Goal: Task Accomplishment & Management: Use online tool/utility

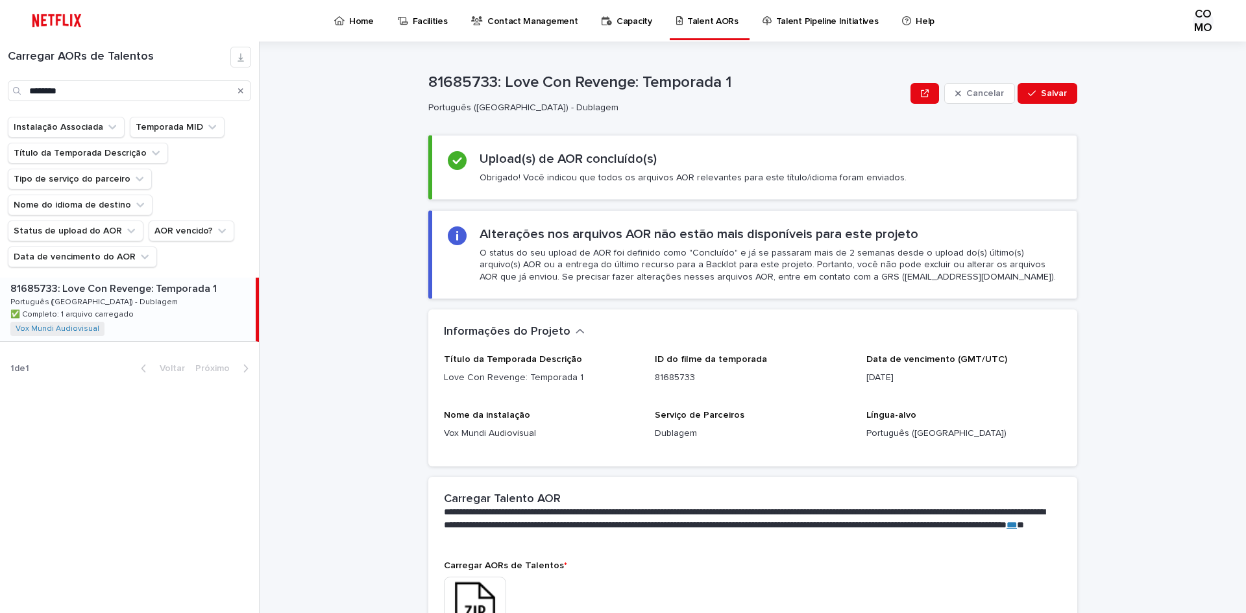
click at [246, 91] on div "Procurar" at bounding box center [240, 90] width 21 height 21
click at [241, 92] on icon "Procurar" at bounding box center [240, 91] width 5 height 8
click at [126, 95] on input "Procurar" at bounding box center [129, 90] width 243 height 21
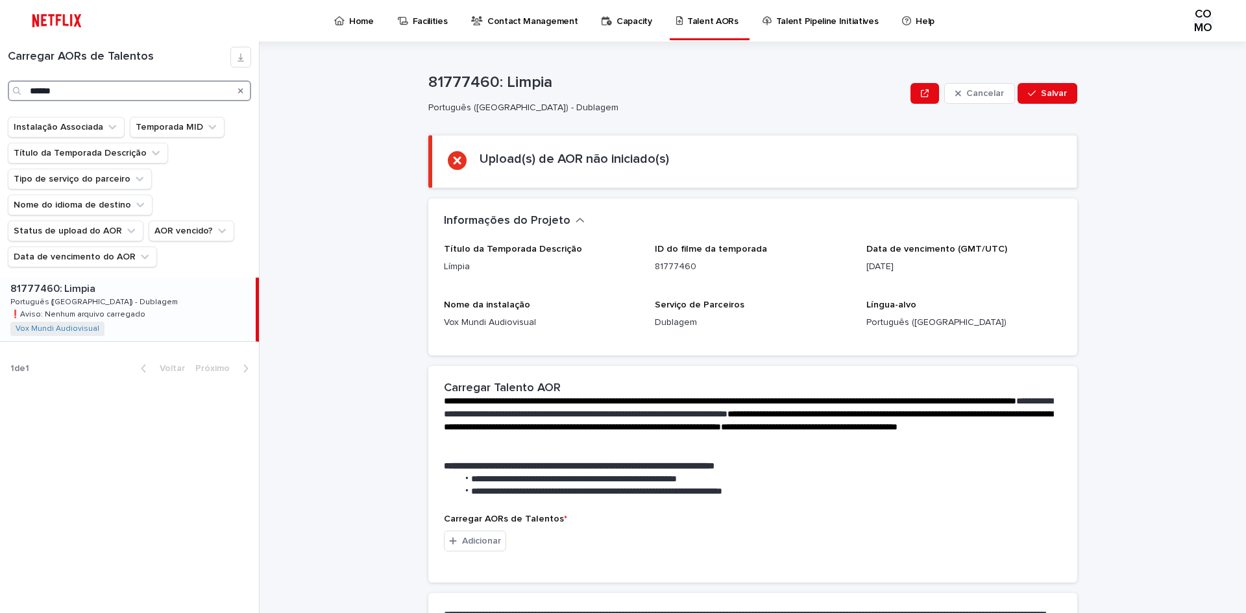
type input "******"
click at [204, 317] on div "81777460: Limpia 81777460: Limpia Português ([GEOGRAPHIC_DATA]) - Dublagem Port…" at bounding box center [128, 310] width 256 height 64
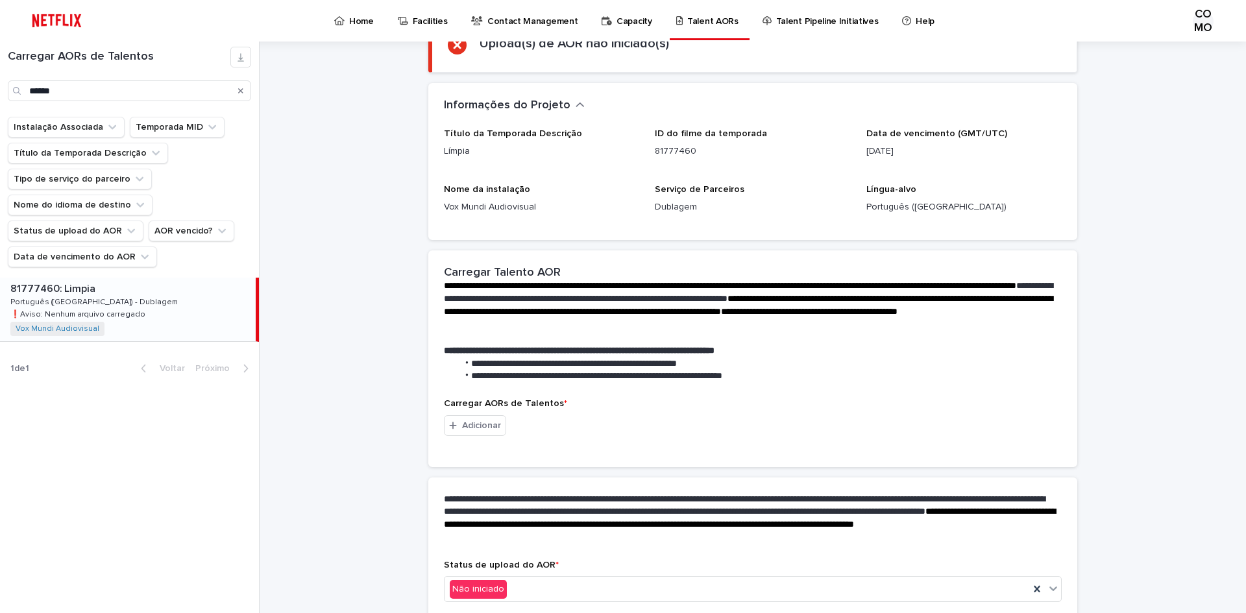
scroll to position [178, 0]
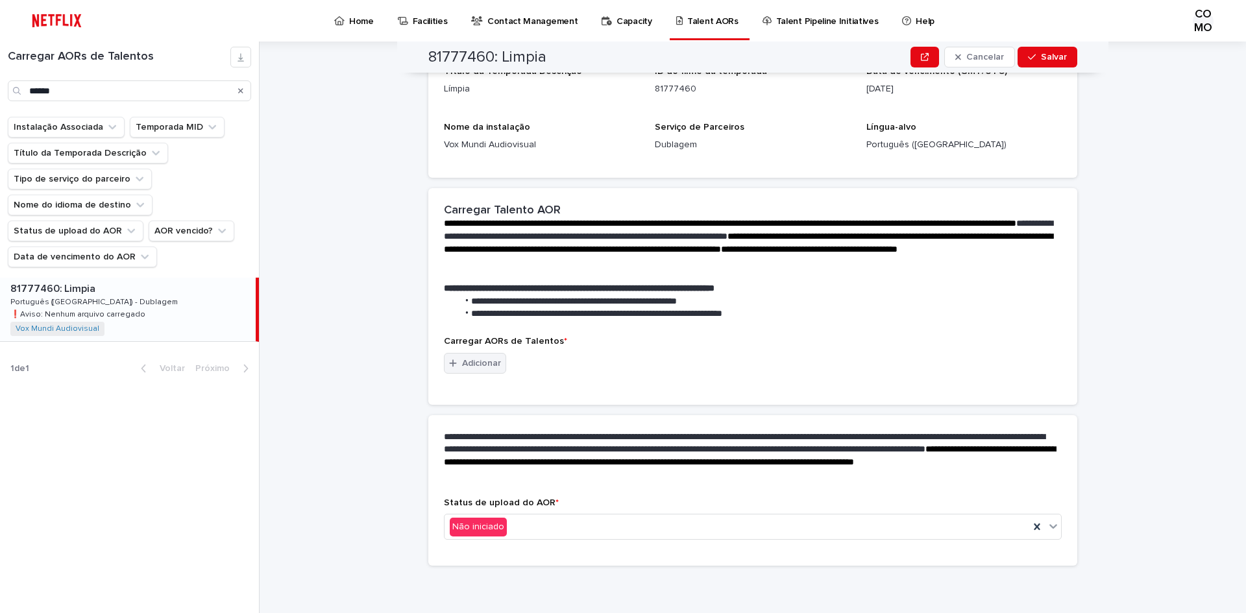
click at [467, 363] on font "Adicionar" at bounding box center [481, 363] width 39 height 9
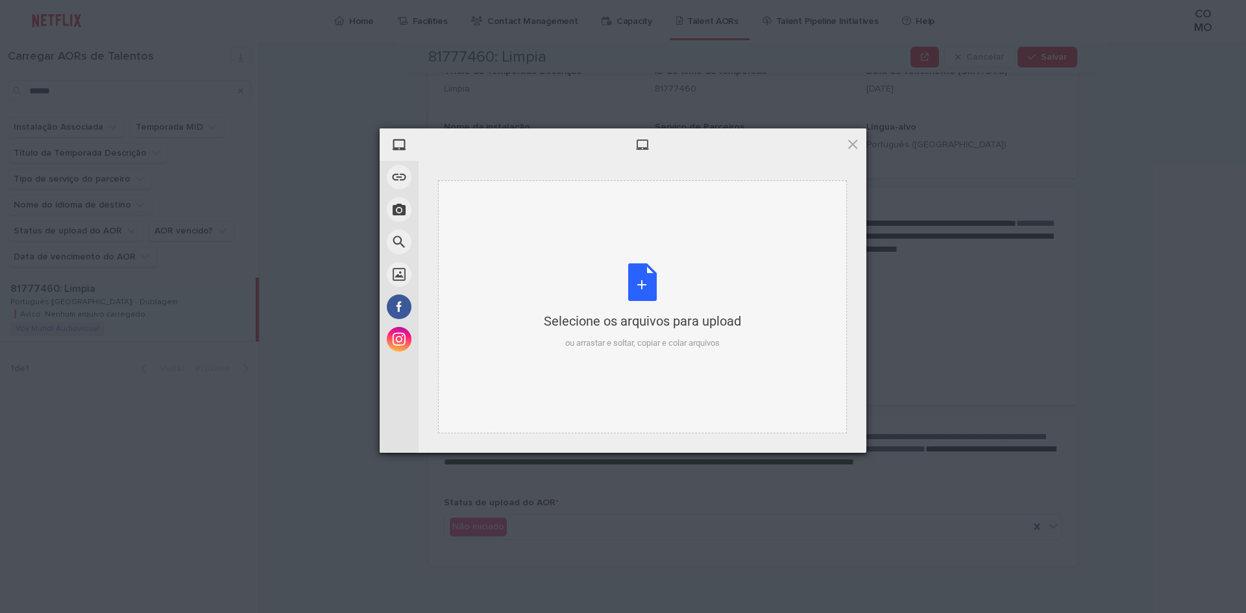
click at [640, 290] on div "Selecione os arquivos para upload ou arrastar e soltar, copiar e colar arquivos" at bounding box center [642, 306] width 197 height 86
click at [770, 316] on div "Selecione os arquivos para upload ou arrastar e soltar, copiar e colar arquivos" at bounding box center [642, 306] width 409 height 253
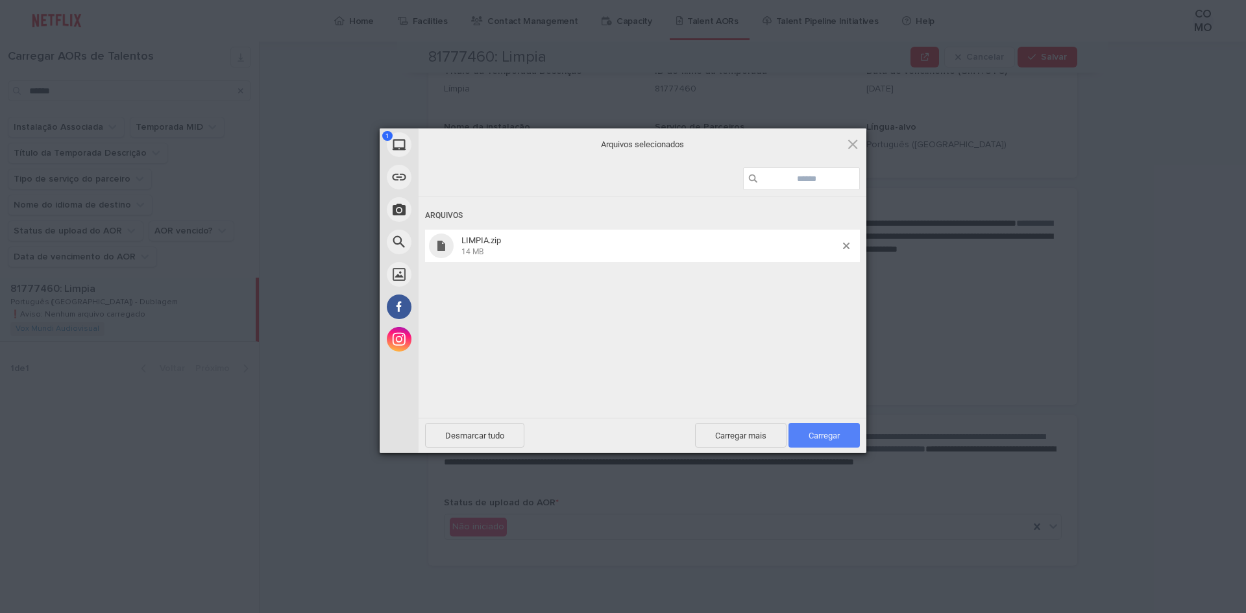
click at [836, 434] on font "Carregar" at bounding box center [823, 436] width 31 height 10
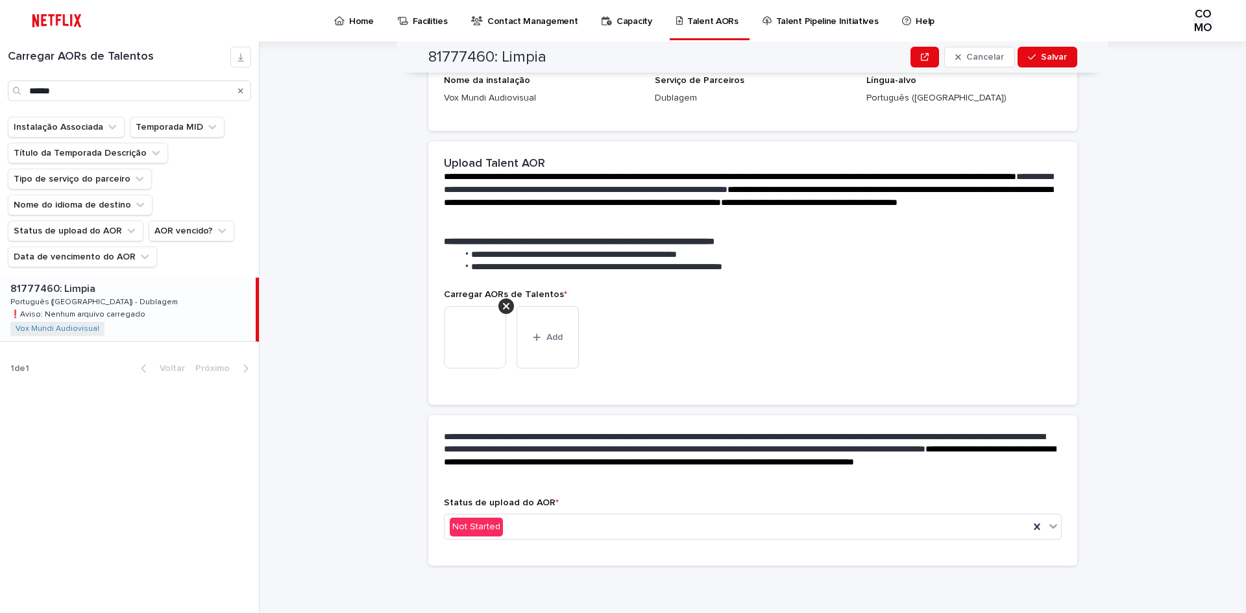
scroll to position [161, 0]
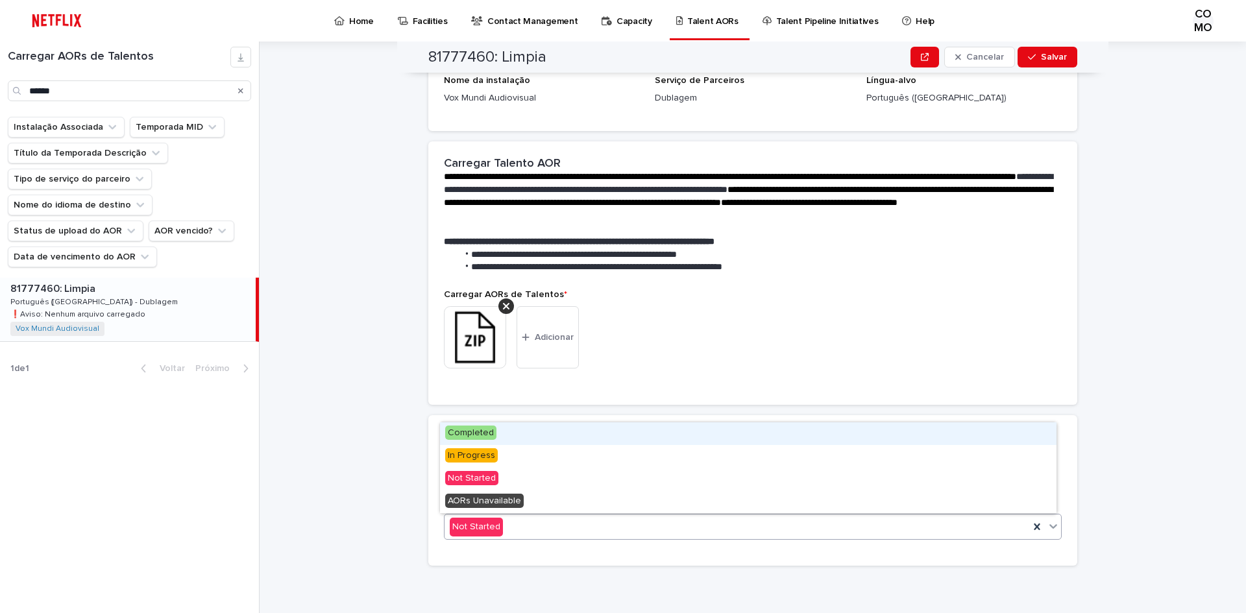
click at [1049, 527] on icon at bounding box center [1053, 527] width 8 height 5
click at [486, 431] on font "Concluído" at bounding box center [469, 432] width 42 height 9
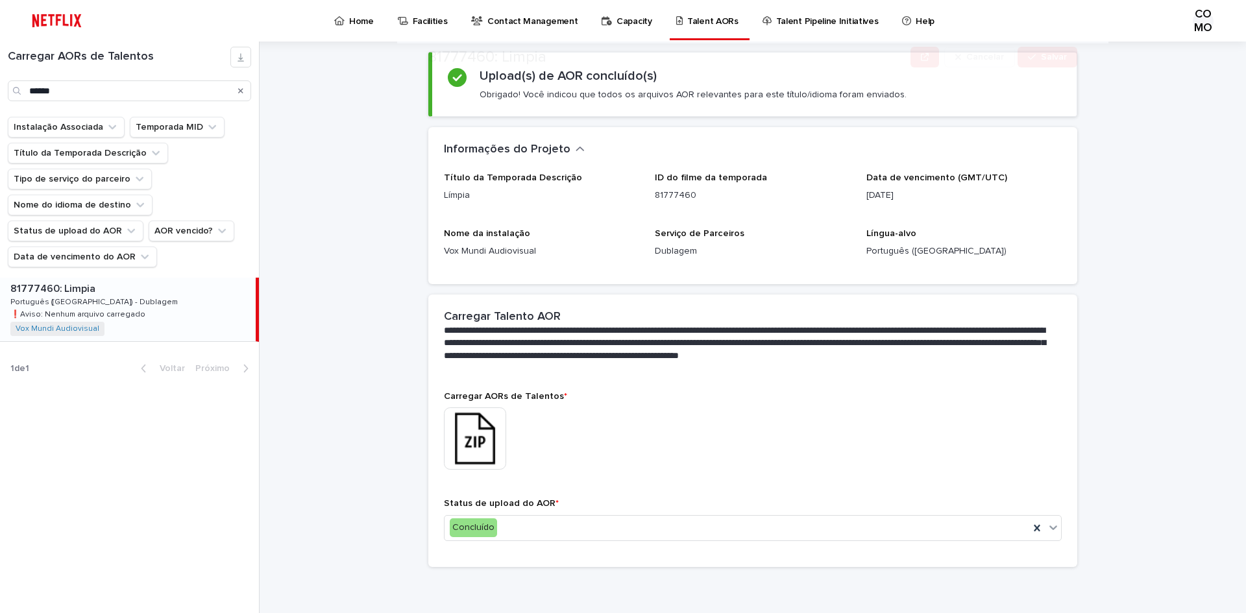
scroll to position [84, 0]
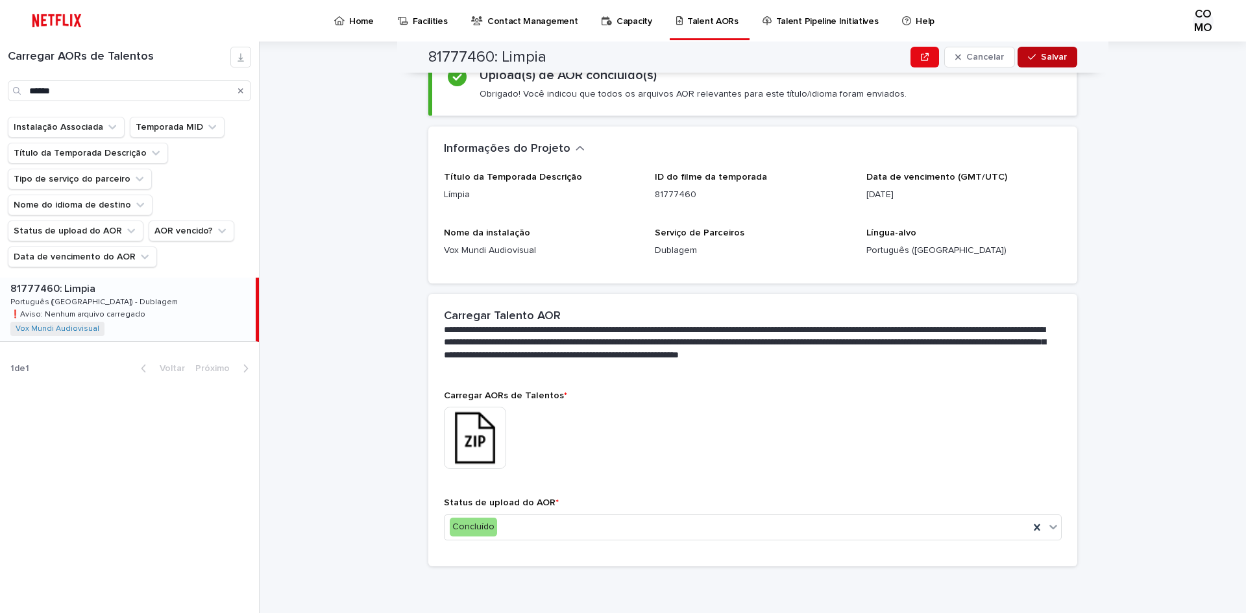
click at [1056, 48] on button "Salvar" at bounding box center [1047, 57] width 60 height 21
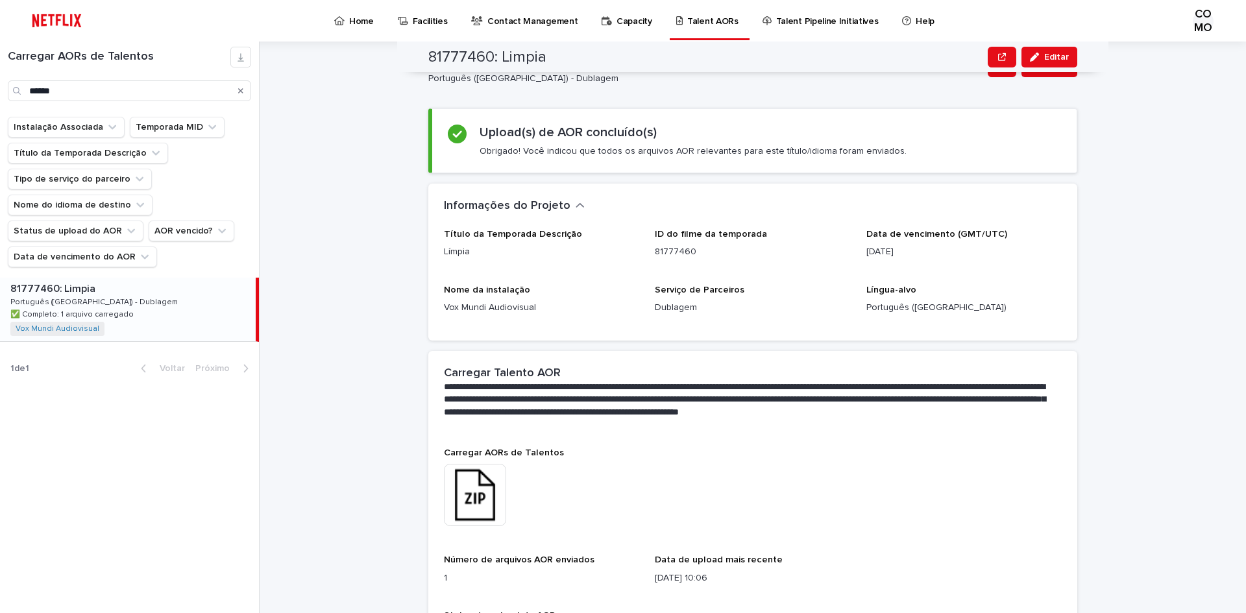
scroll to position [0, 0]
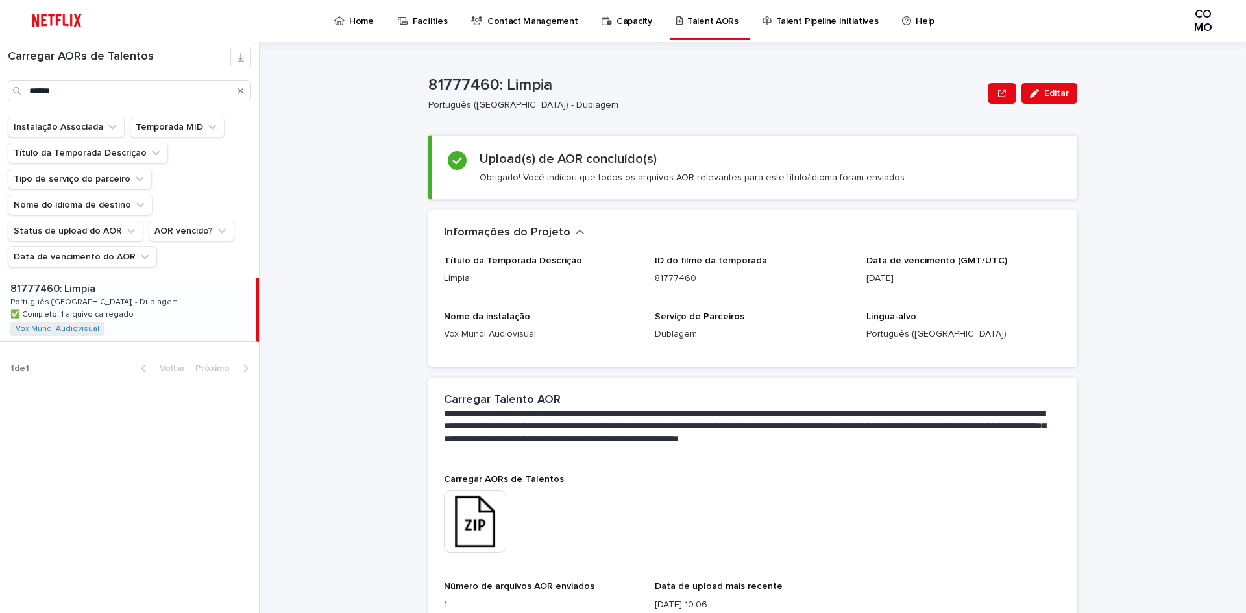
click at [242, 92] on icon "Procurar" at bounding box center [240, 90] width 5 height 5
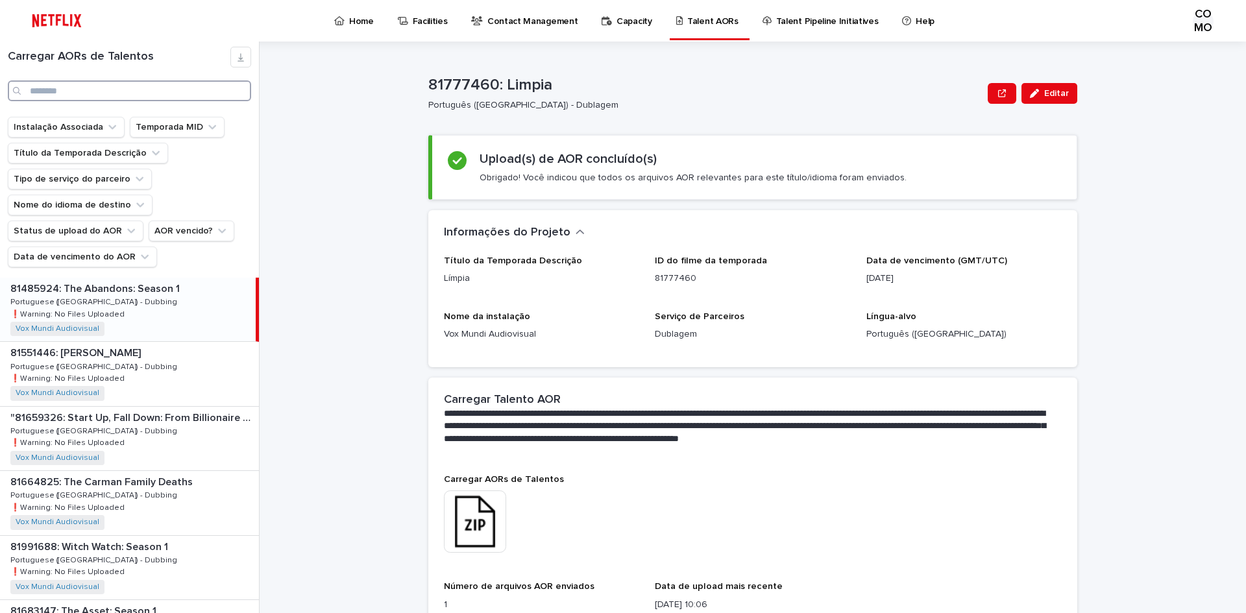
click at [93, 91] on input "Procurar" at bounding box center [129, 90] width 243 height 21
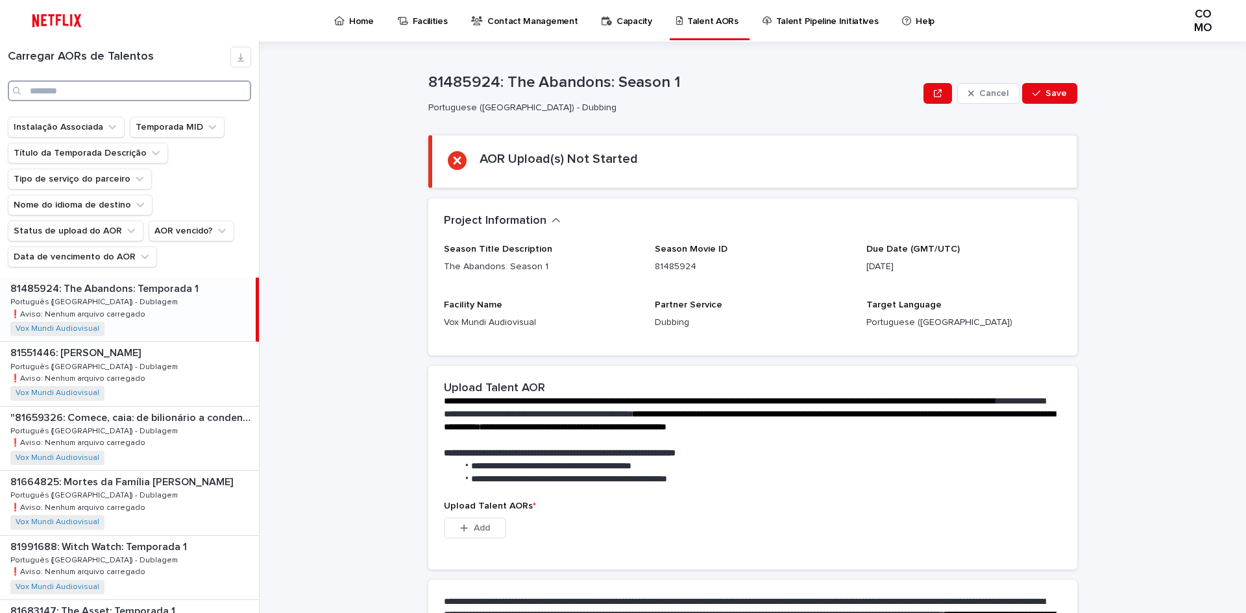
paste input "*********"
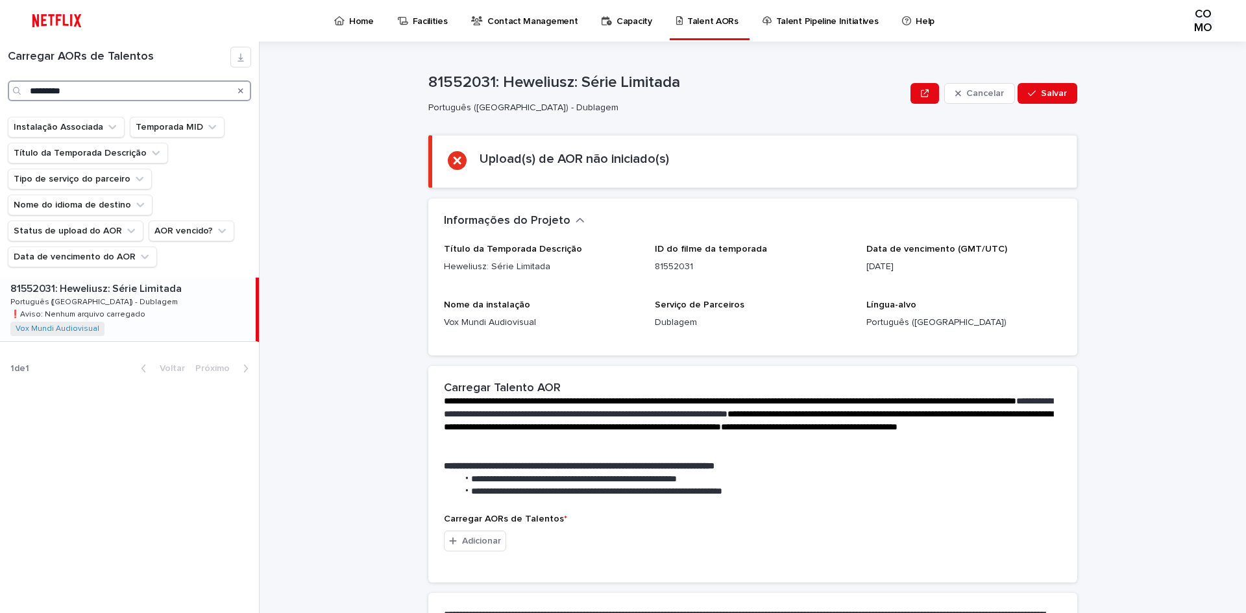
type input "*********"
click at [99, 306] on font "Português ([GEOGRAPHIC_DATA]) - Dublagem" at bounding box center [93, 302] width 167 height 8
